Goal: Information Seeking & Learning: Learn about a topic

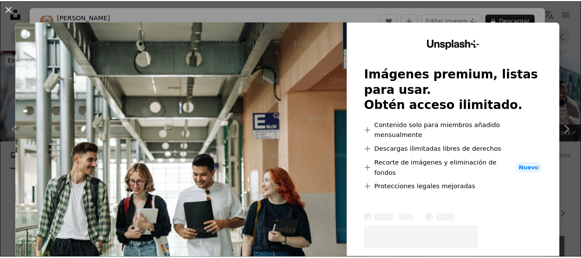
scroll to position [530, 0]
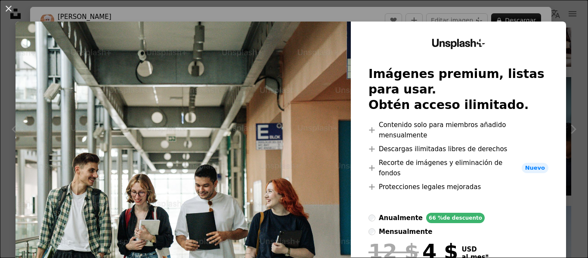
click at [564, 58] on div "An X shape Unsplash+ Imágenes premium, listas para usar. Obtén acceso ilimitado…" at bounding box center [294, 129] width 588 height 258
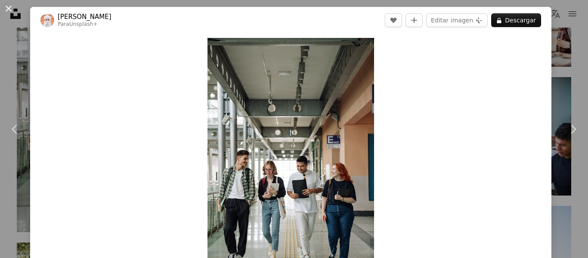
click at [5, 7] on button "An X shape" at bounding box center [8, 8] width 10 height 10
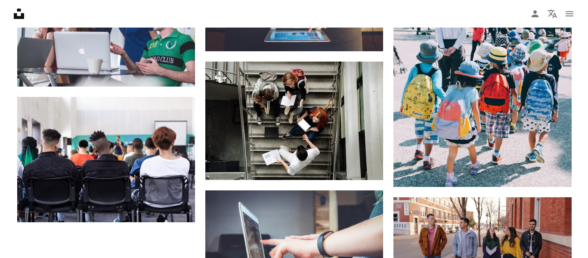
scroll to position [949, 0]
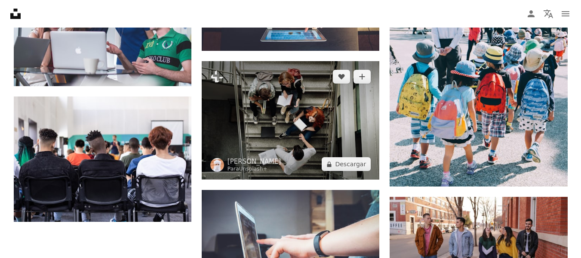
click at [321, 149] on img at bounding box center [291, 120] width 178 height 118
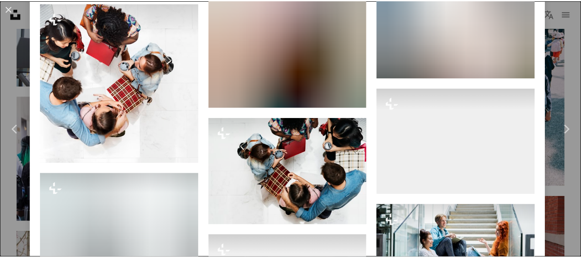
scroll to position [1231, 0]
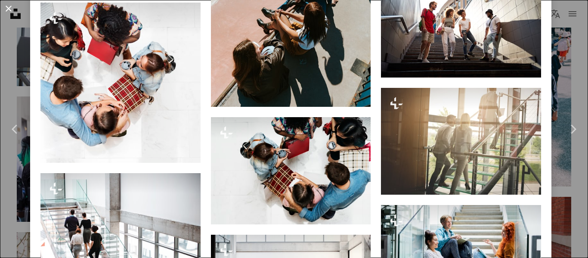
click at [7, 11] on button "An X shape" at bounding box center [8, 8] width 10 height 10
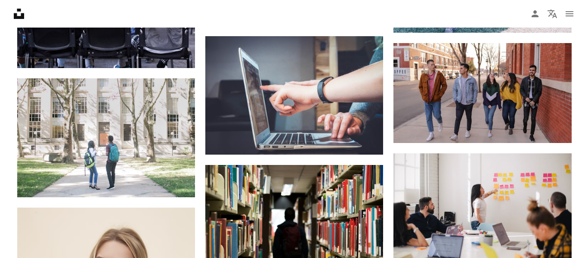
scroll to position [1103, 0]
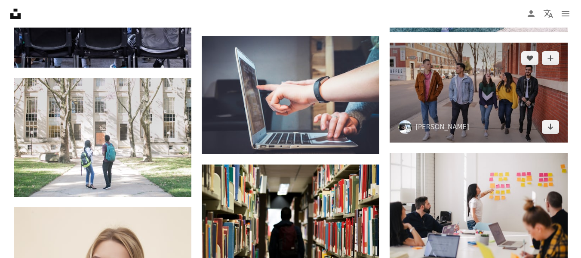
click at [459, 93] on img at bounding box center [479, 93] width 178 height 100
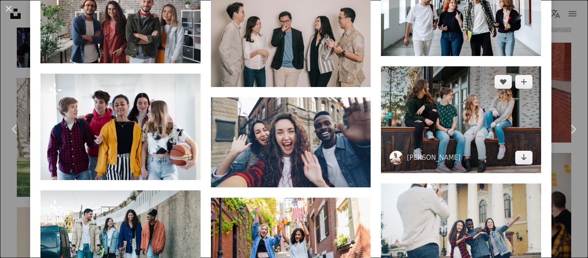
scroll to position [1080, 0]
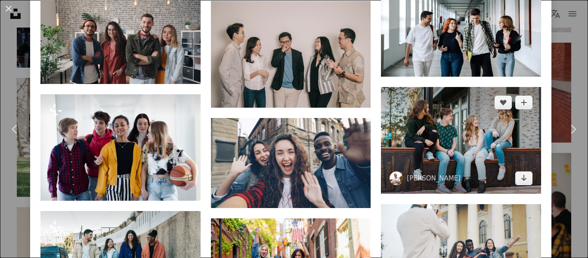
click at [432, 100] on img at bounding box center [461, 140] width 160 height 107
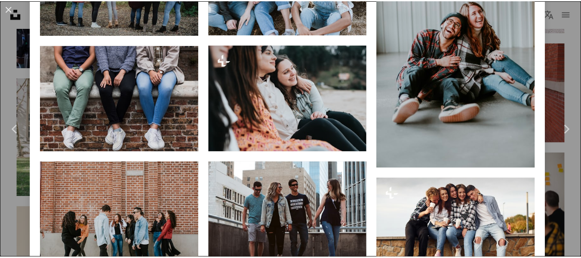
scroll to position [662, 0]
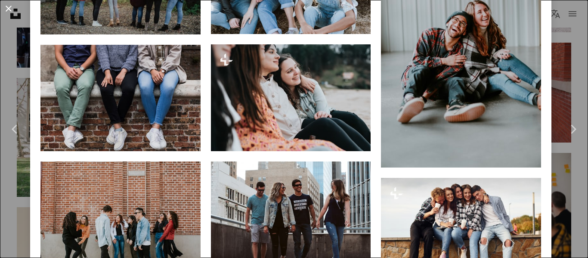
click at [6, 5] on button "An X shape" at bounding box center [8, 8] width 10 height 10
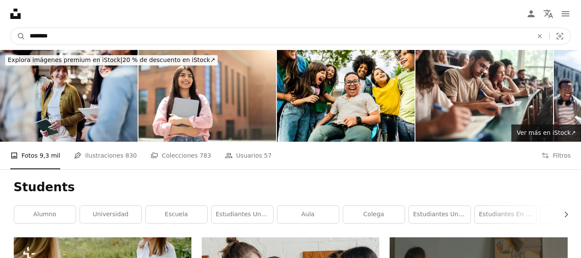
click at [137, 34] on input "********" at bounding box center [277, 36] width 505 height 16
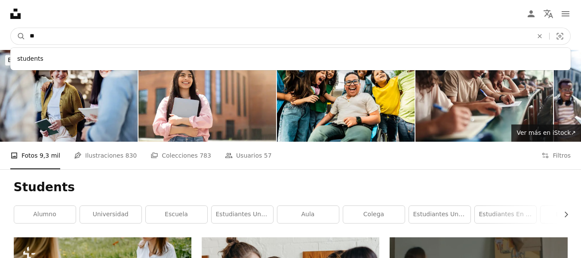
type input "*"
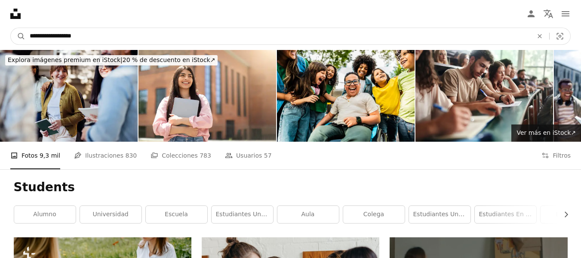
type input "**********"
click at [11, 28] on button "A magnifying glass" at bounding box center [18, 36] width 15 height 16
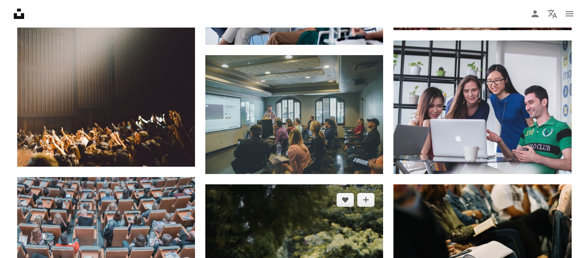
scroll to position [839, 0]
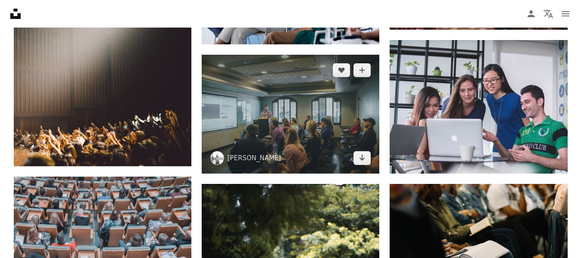
click at [265, 116] on img at bounding box center [291, 114] width 178 height 118
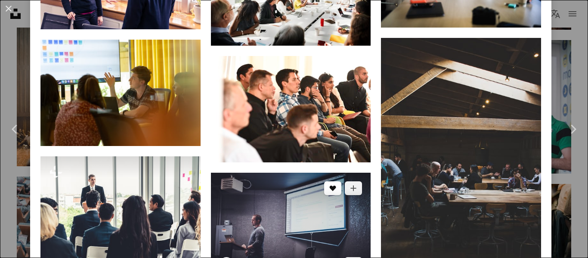
scroll to position [1032, 0]
